Goal: Task Accomplishment & Management: Use online tool/utility

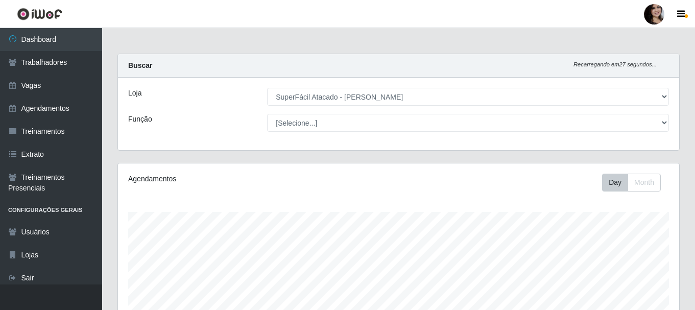
select select "399"
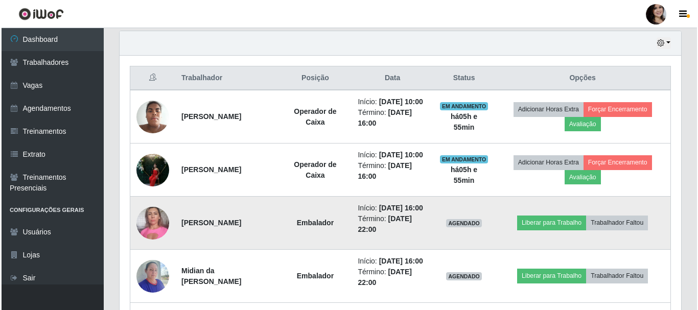
scroll to position [212, 561]
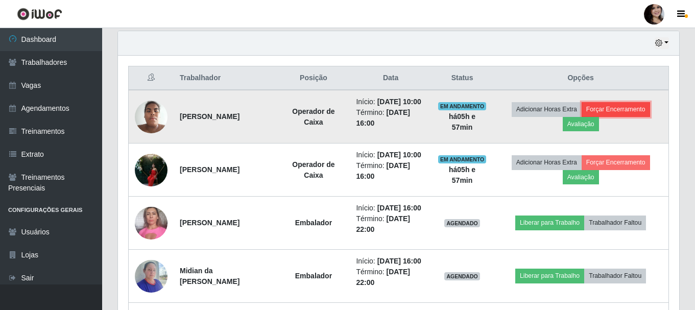
click at [626, 112] on button "Forçar Encerramento" at bounding box center [616, 109] width 68 height 14
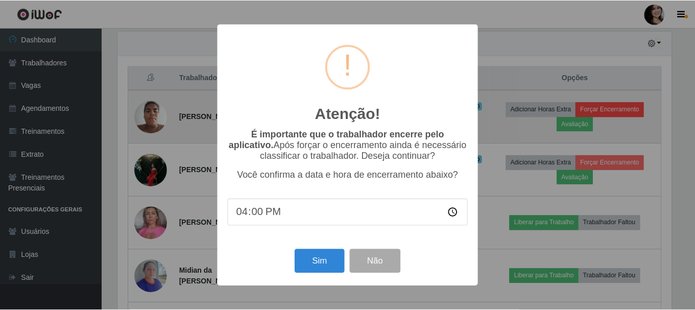
scroll to position [212, 556]
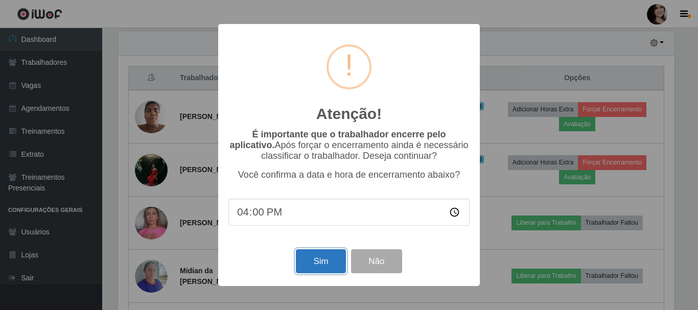
click at [313, 267] on button "Sim" at bounding box center [321, 261] width 50 height 24
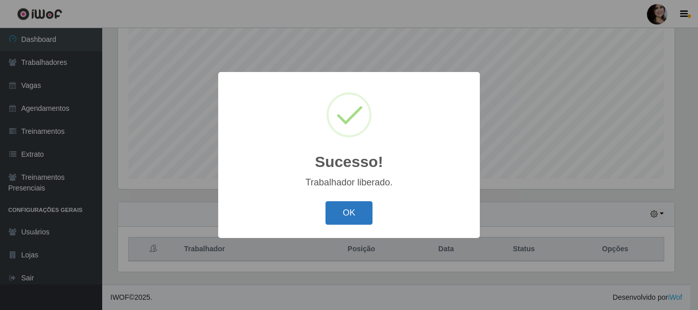
click at [356, 220] on button "OK" at bounding box center [349, 213] width 48 height 24
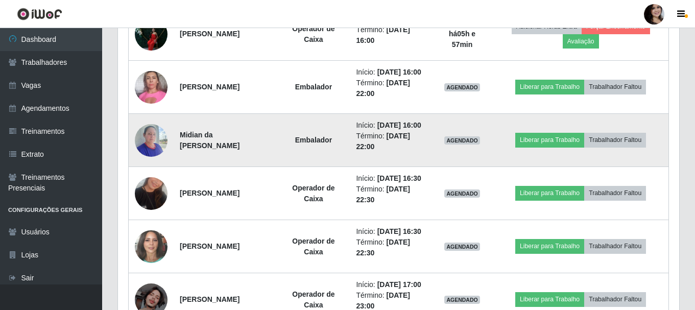
scroll to position [429, 0]
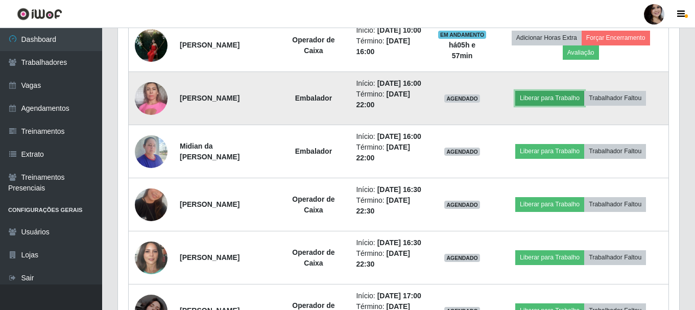
click at [546, 105] on button "Liberar para Trabalho" at bounding box center [549, 98] width 69 height 14
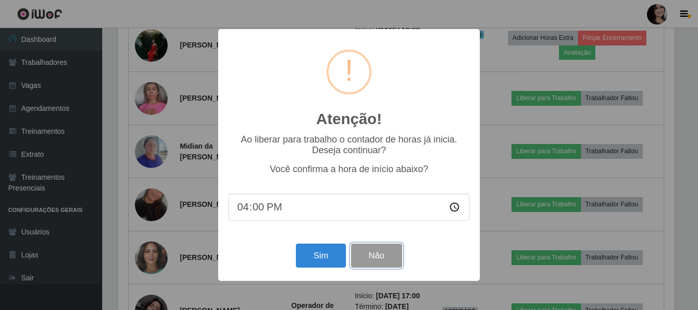
click at [375, 264] on button "Não" at bounding box center [376, 256] width 51 height 24
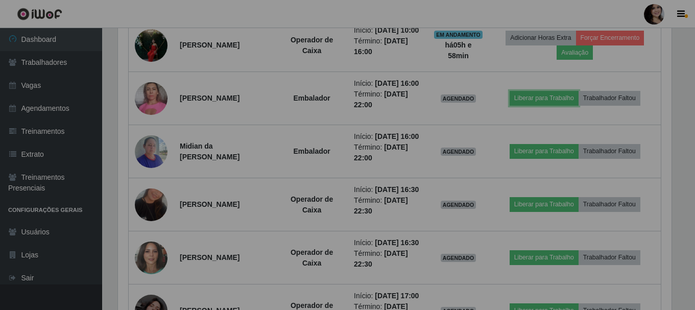
scroll to position [212, 561]
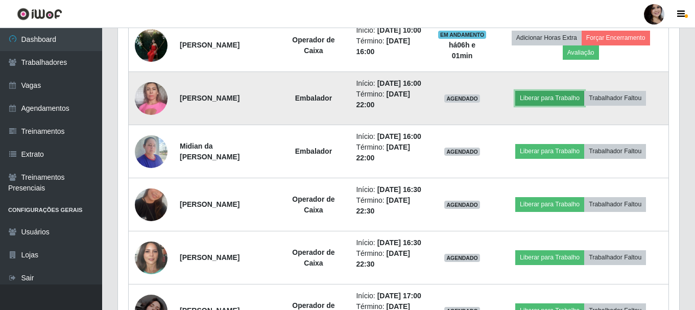
click at [554, 105] on button "Liberar para Trabalho" at bounding box center [549, 98] width 69 height 14
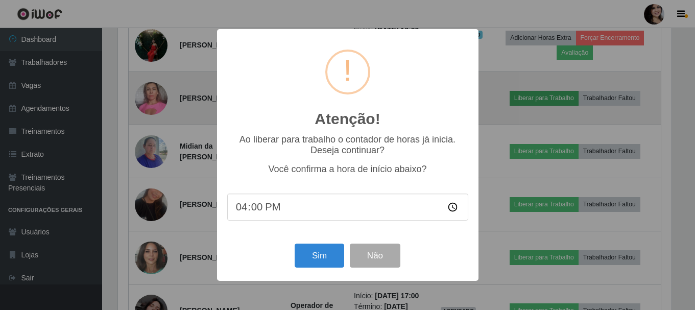
scroll to position [212, 556]
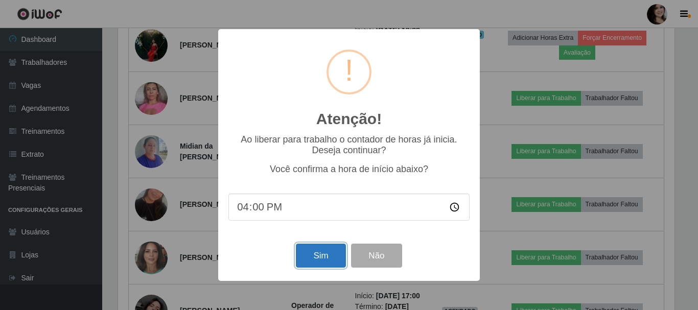
click at [316, 268] on button "Sim" at bounding box center [321, 256] width 50 height 24
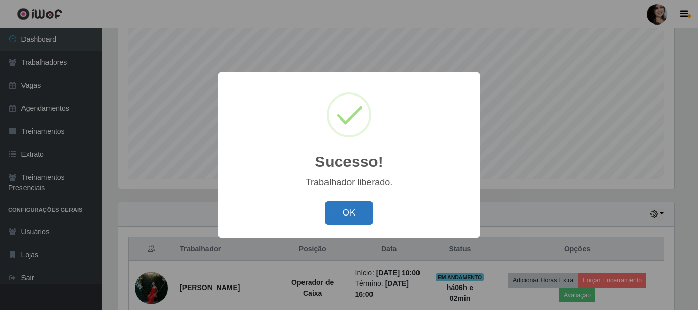
click at [351, 214] on button "OK" at bounding box center [349, 213] width 48 height 24
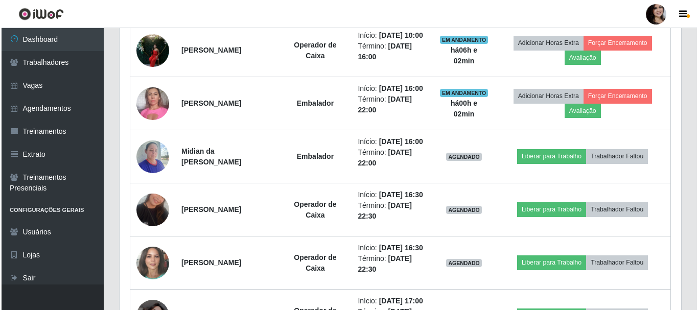
scroll to position [442, 0]
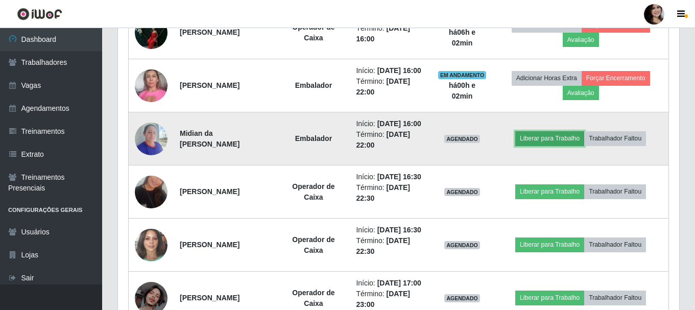
click at [578, 146] on button "Liberar para Trabalho" at bounding box center [549, 138] width 69 height 14
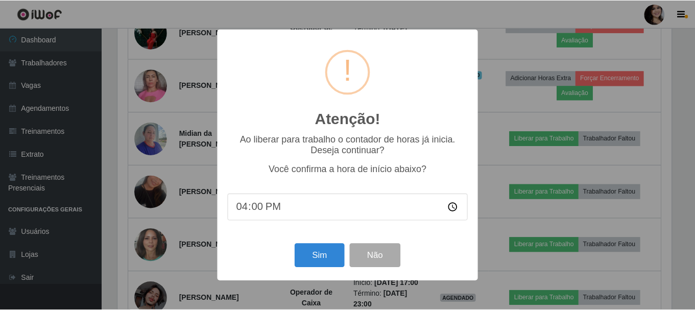
scroll to position [212, 556]
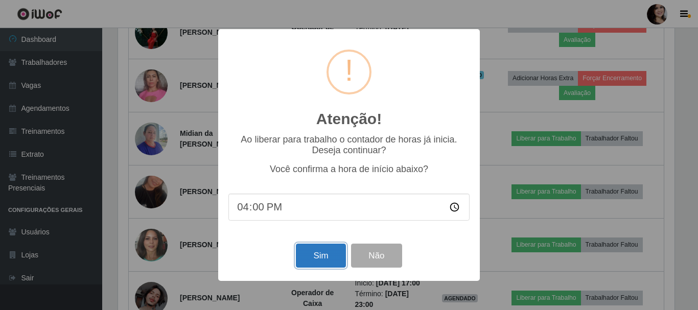
click at [304, 262] on button "Sim" at bounding box center [321, 256] width 50 height 24
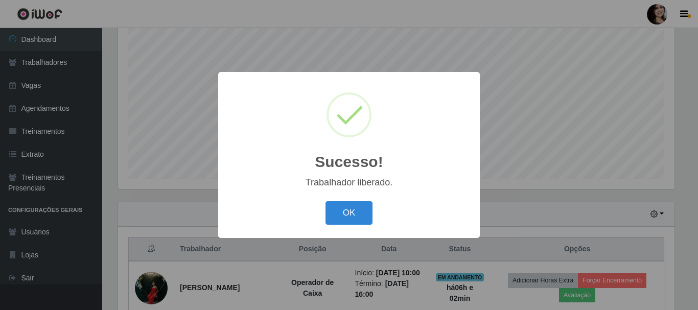
click at [325, 201] on button "OK" at bounding box center [349, 213] width 48 height 24
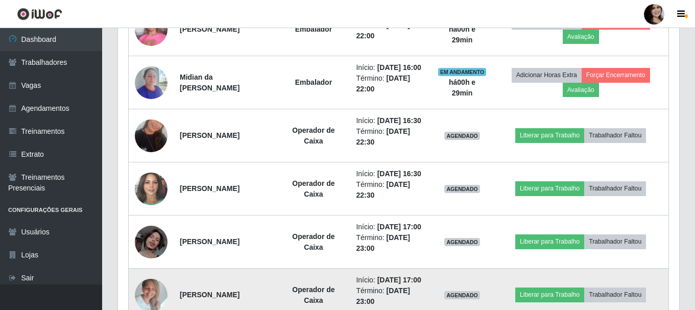
scroll to position [480, 0]
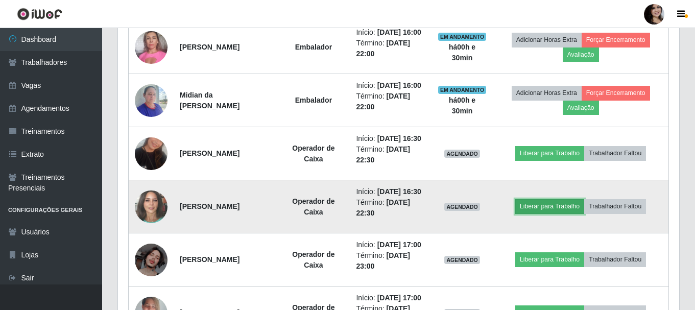
click at [565, 214] on button "Liberar para Trabalho" at bounding box center [549, 206] width 69 height 14
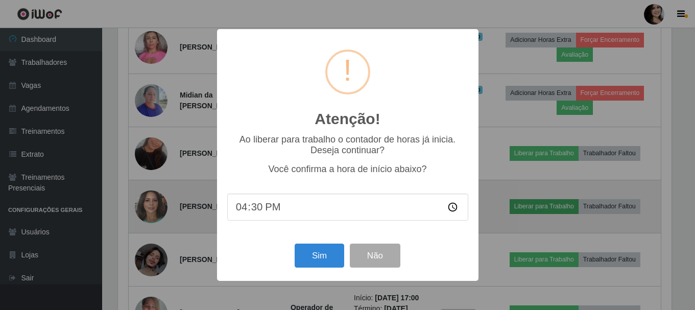
scroll to position [212, 556]
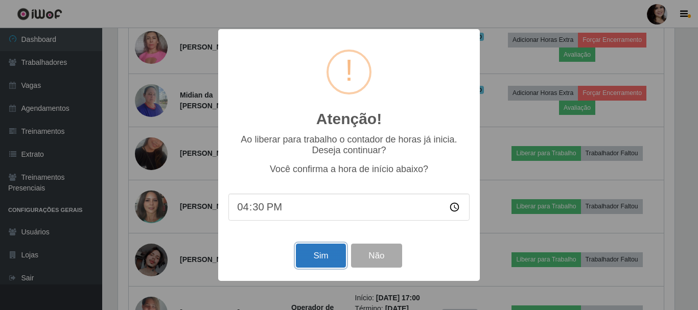
click at [314, 255] on button "Sim" at bounding box center [321, 256] width 50 height 24
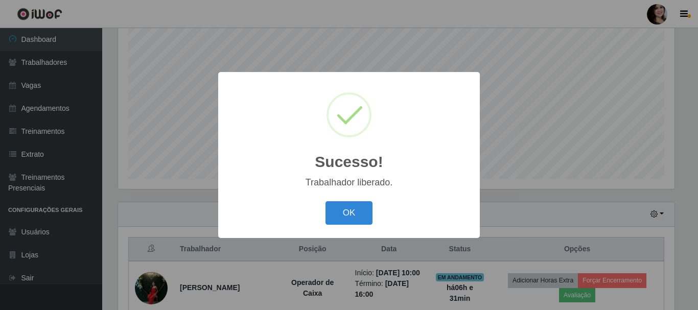
click at [325, 201] on button "OK" at bounding box center [349, 213] width 48 height 24
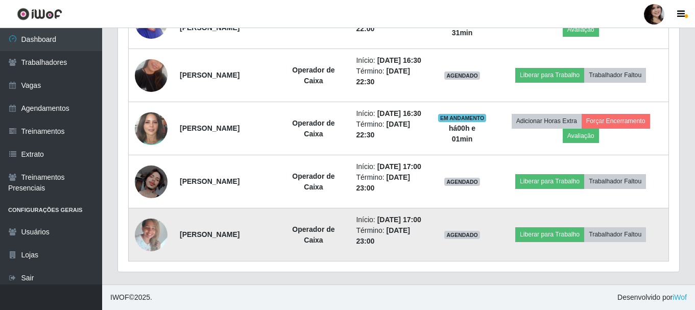
scroll to position [582, 0]
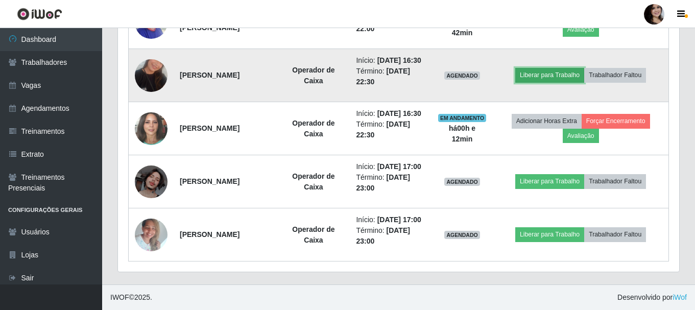
click at [584, 82] on button "Liberar para Trabalho" at bounding box center [549, 75] width 69 height 14
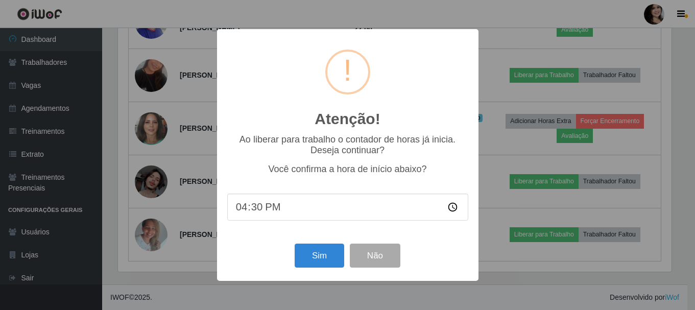
scroll to position [212, 556]
click at [310, 255] on button "Sim" at bounding box center [321, 256] width 50 height 24
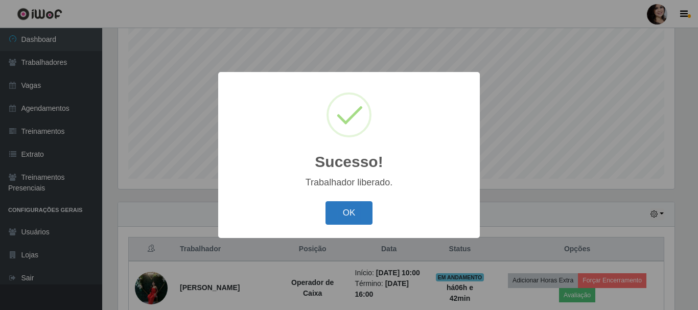
click at [347, 208] on button "OK" at bounding box center [349, 213] width 48 height 24
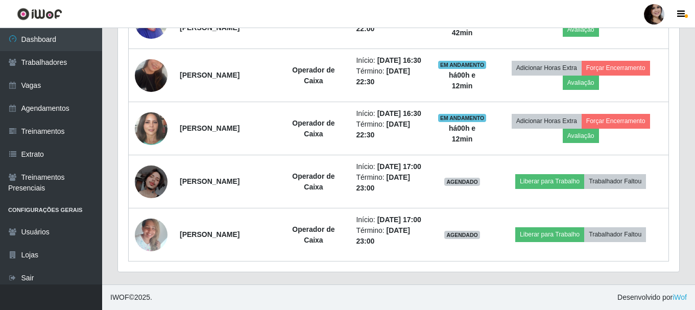
scroll to position [633, 0]
